Goal: Book appointment/travel/reservation

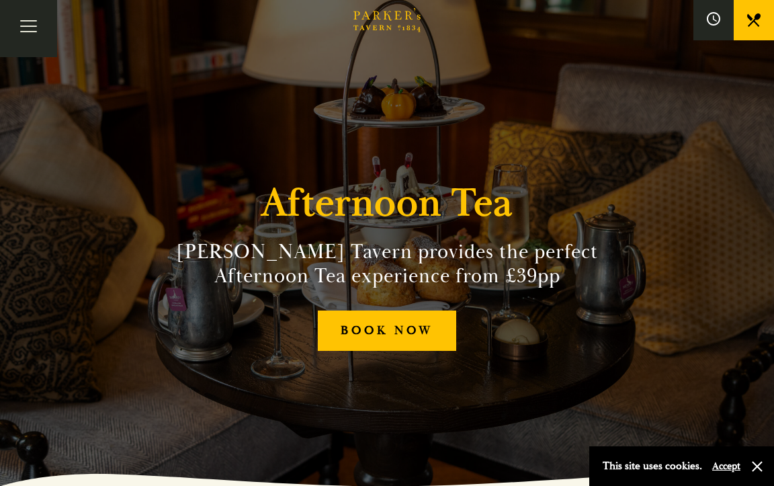
click at [396, 338] on link "BOOK NOW" at bounding box center [387, 330] width 138 height 41
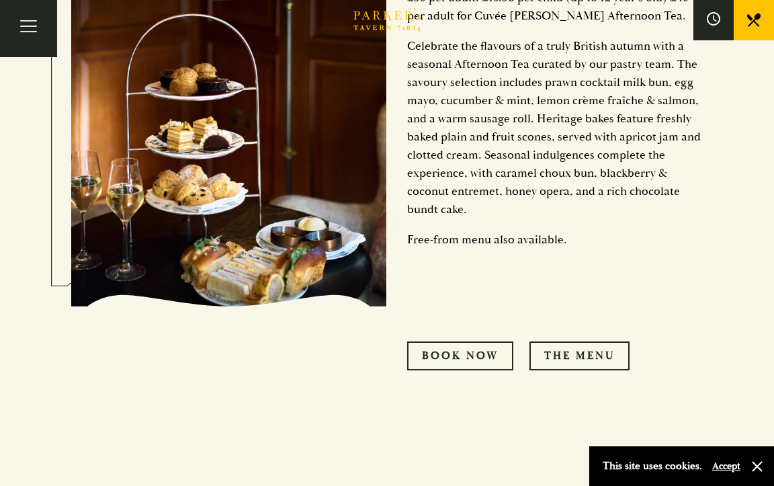
scroll to position [675, 0]
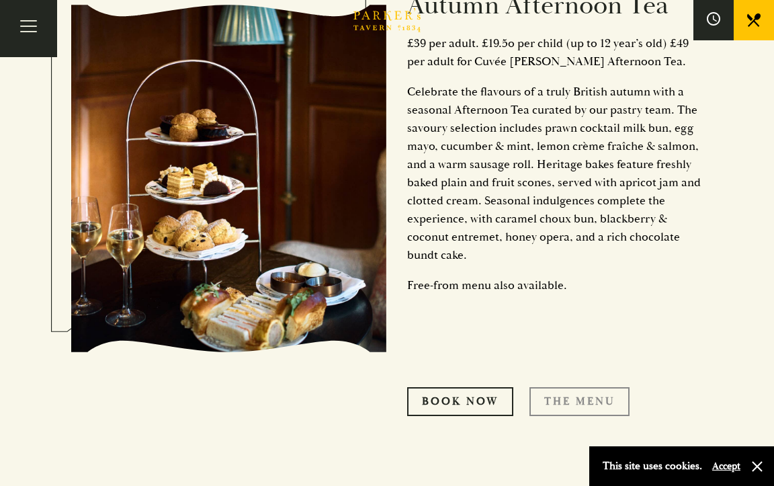
click at [571, 396] on link "THE MENU" at bounding box center [579, 401] width 100 height 28
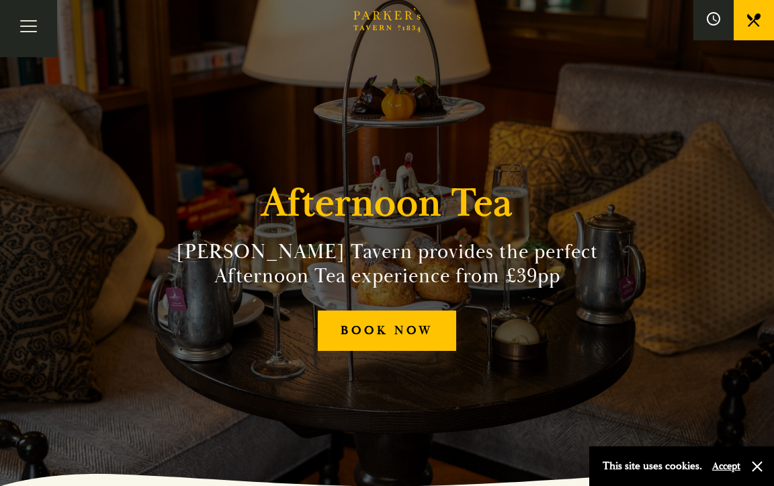
scroll to position [0, 0]
click at [34, 41] on button "Toggle navigation" at bounding box center [28, 28] width 57 height 57
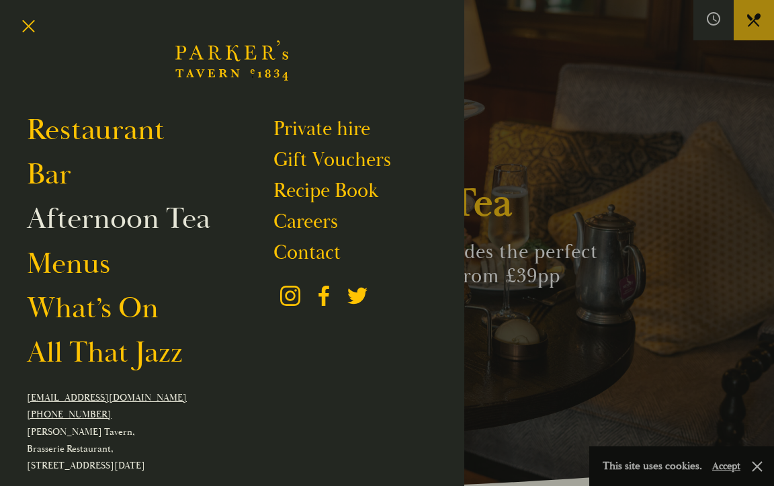
click at [69, 222] on link "Afternoon Tea" at bounding box center [118, 218] width 183 height 37
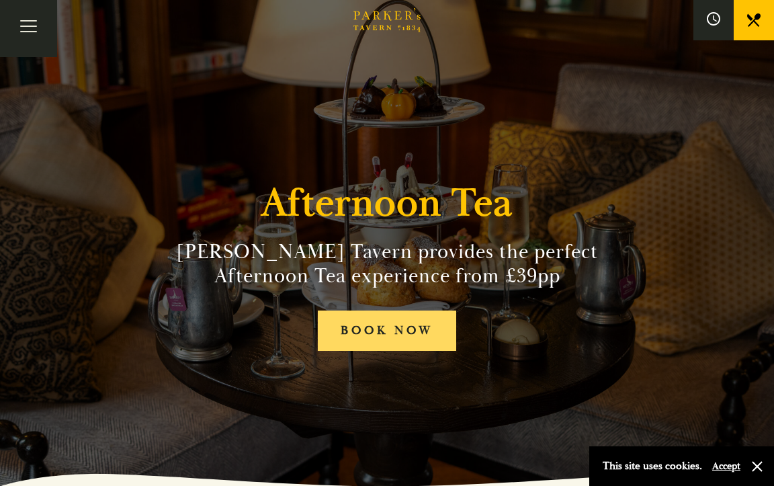
click at [382, 337] on link "BOOK NOW" at bounding box center [387, 330] width 138 height 41
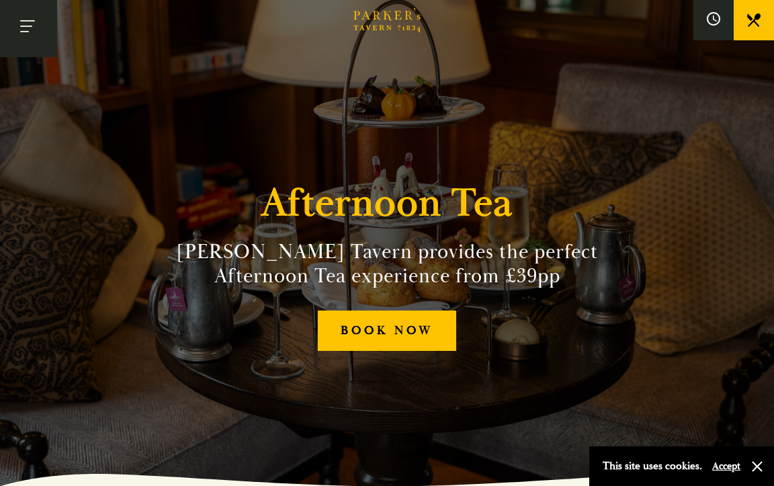
click at [32, 25] on button "Toggle navigation" at bounding box center [28, 28] width 57 height 57
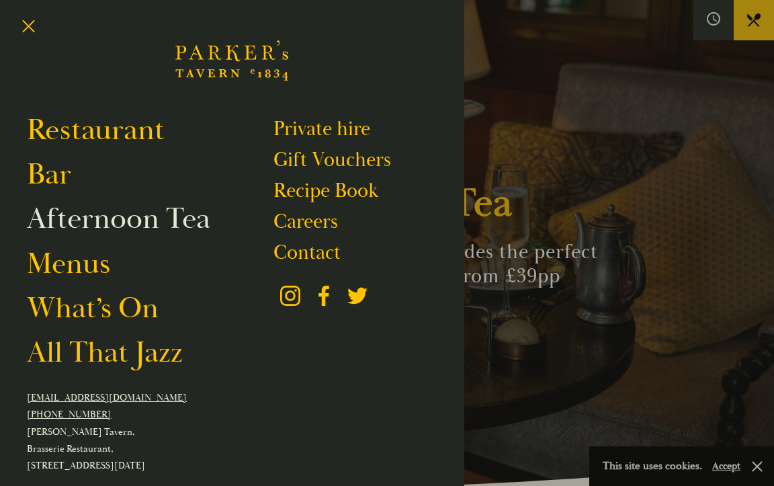
click at [101, 223] on link "Afternoon Tea" at bounding box center [118, 218] width 183 height 37
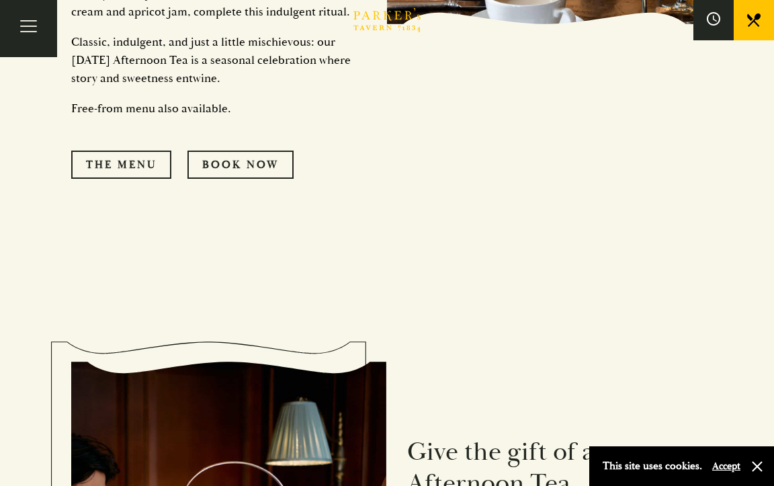
scroll to position [1547, 0]
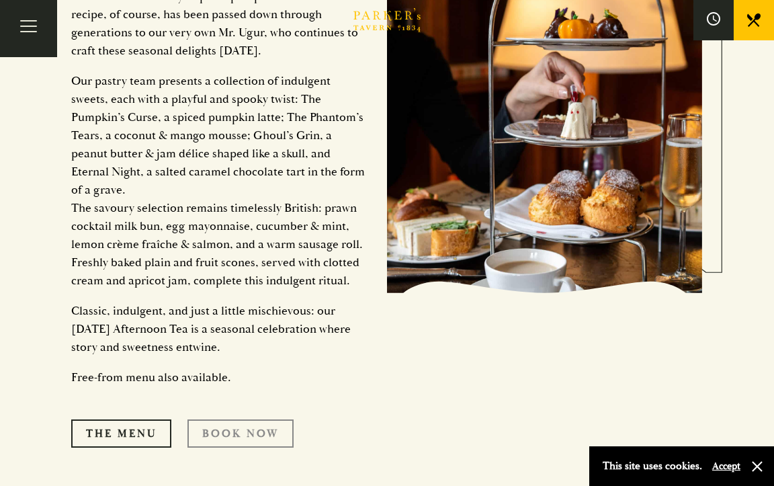
click at [244, 433] on link "Book Now" at bounding box center [240, 433] width 106 height 28
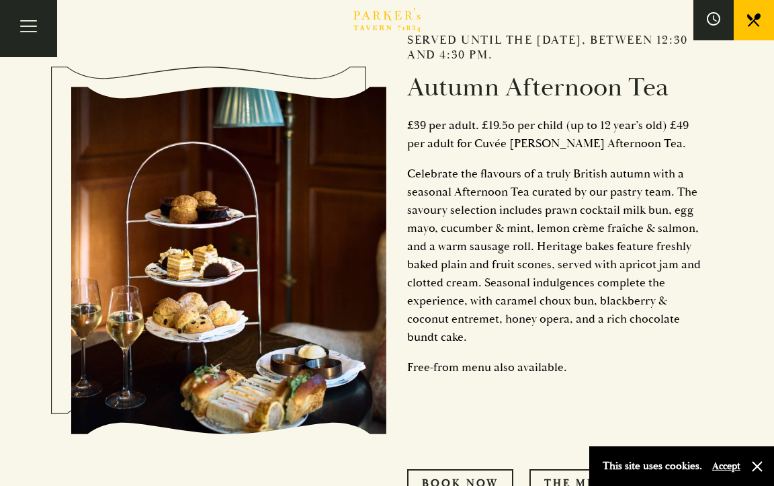
scroll to position [636, 0]
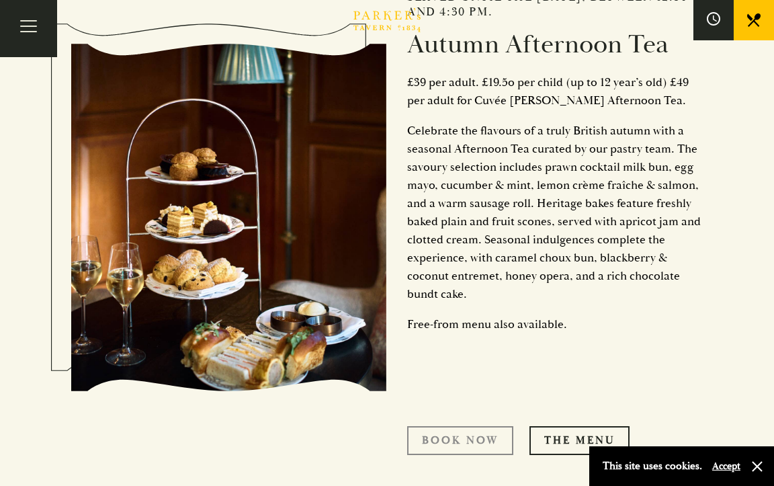
click at [464, 444] on link "Book now" at bounding box center [460, 440] width 106 height 28
